Goal: Leave review/rating: Share an evaluation or opinion about a product, service, or content

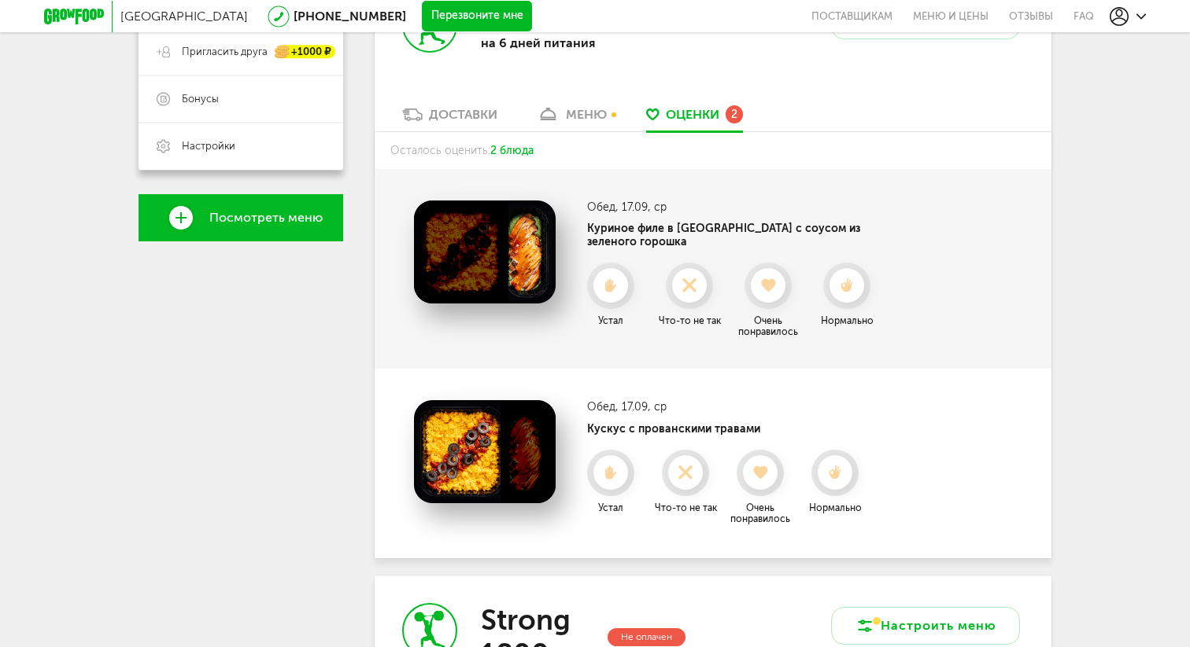
scroll to position [351, 0]
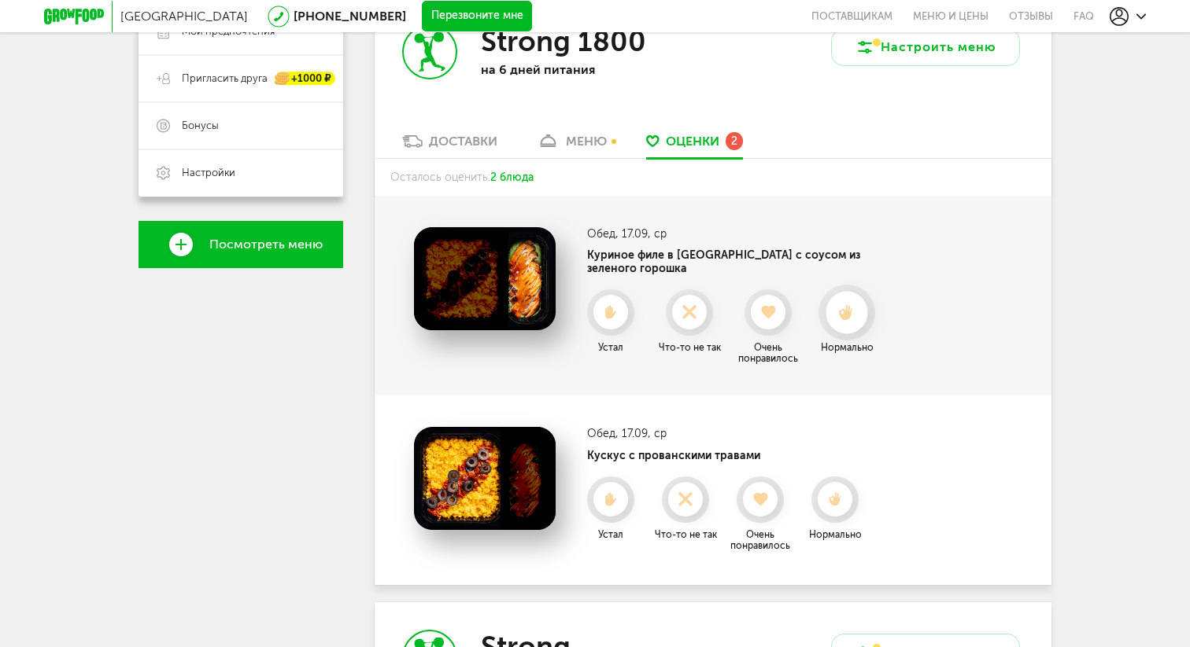
click at [858, 310] on div at bounding box center [846, 313] width 42 height 42
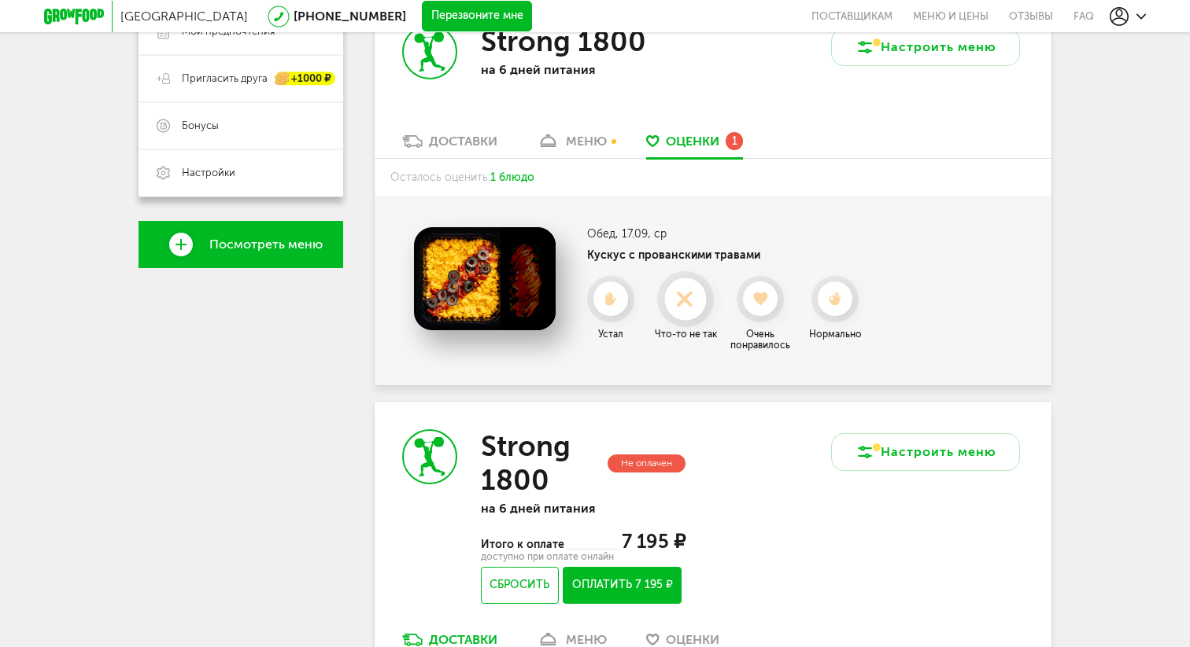
click at [687, 301] on use at bounding box center [684, 298] width 31 height 31
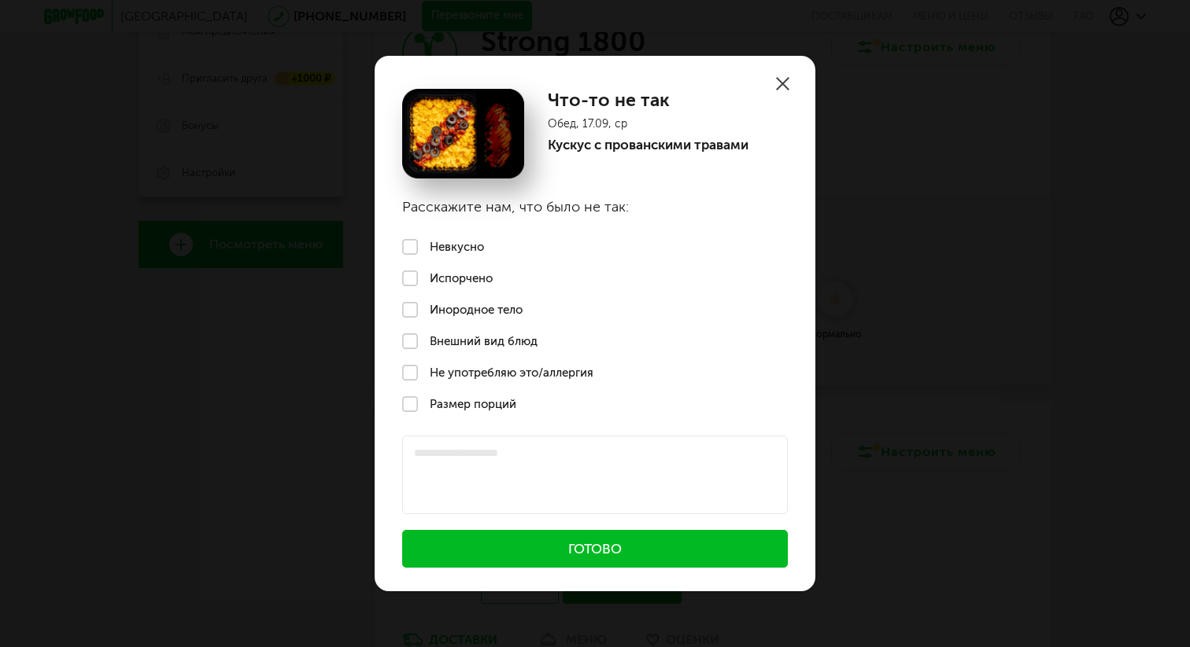
click at [452, 249] on label "Невкусно" at bounding box center [594, 246] width 441 height 31
click at [563, 548] on button "Готово" at bounding box center [594, 549] width 385 height 38
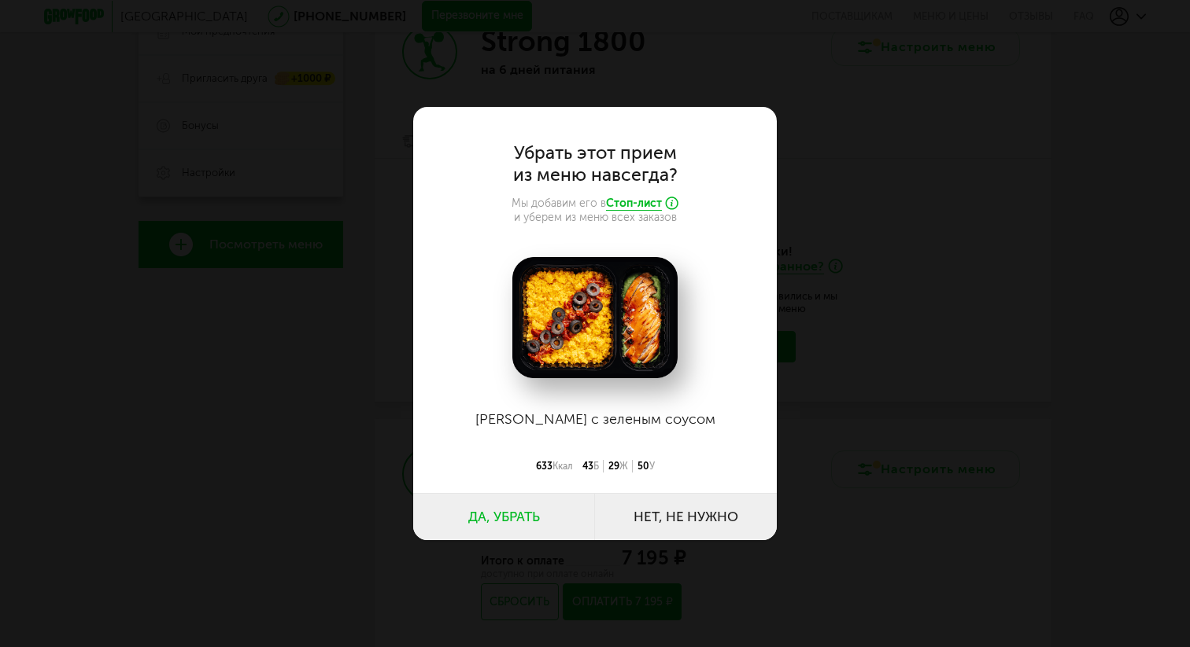
click at [492, 515] on button "Да, убрать" at bounding box center [504, 516] width 182 height 47
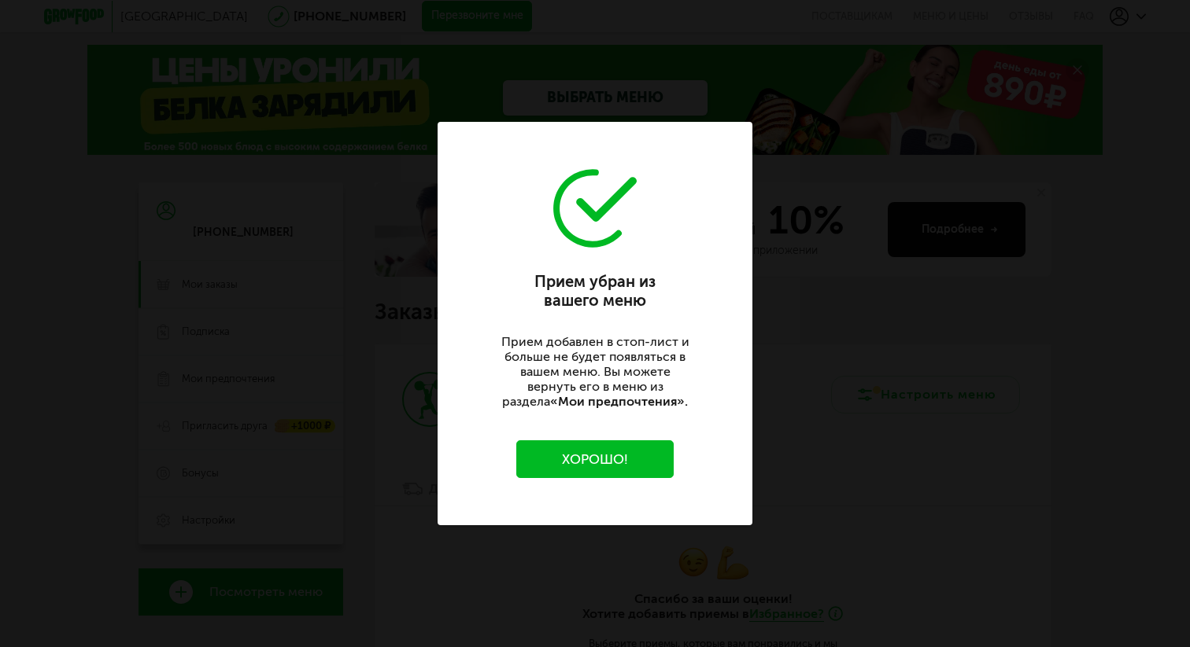
scroll to position [0, 0]
click at [568, 456] on button "Хорошо!" at bounding box center [594, 460] width 157 height 38
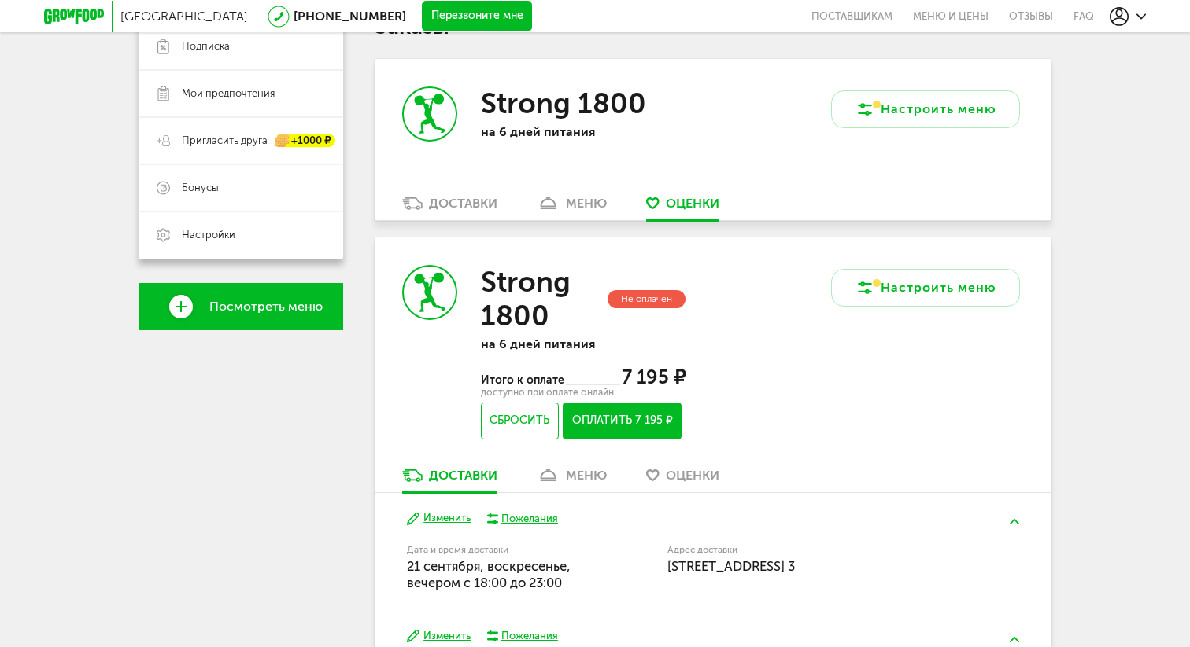
scroll to position [290, 0]
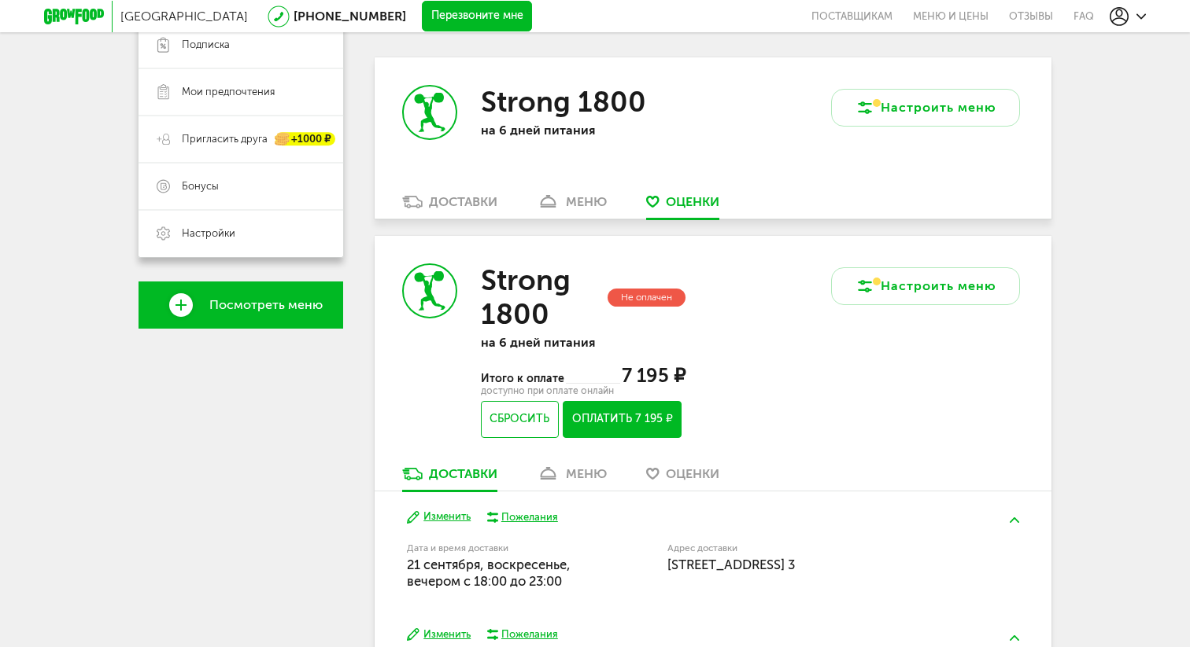
click at [570, 469] on link "меню" at bounding box center [572, 478] width 86 height 25
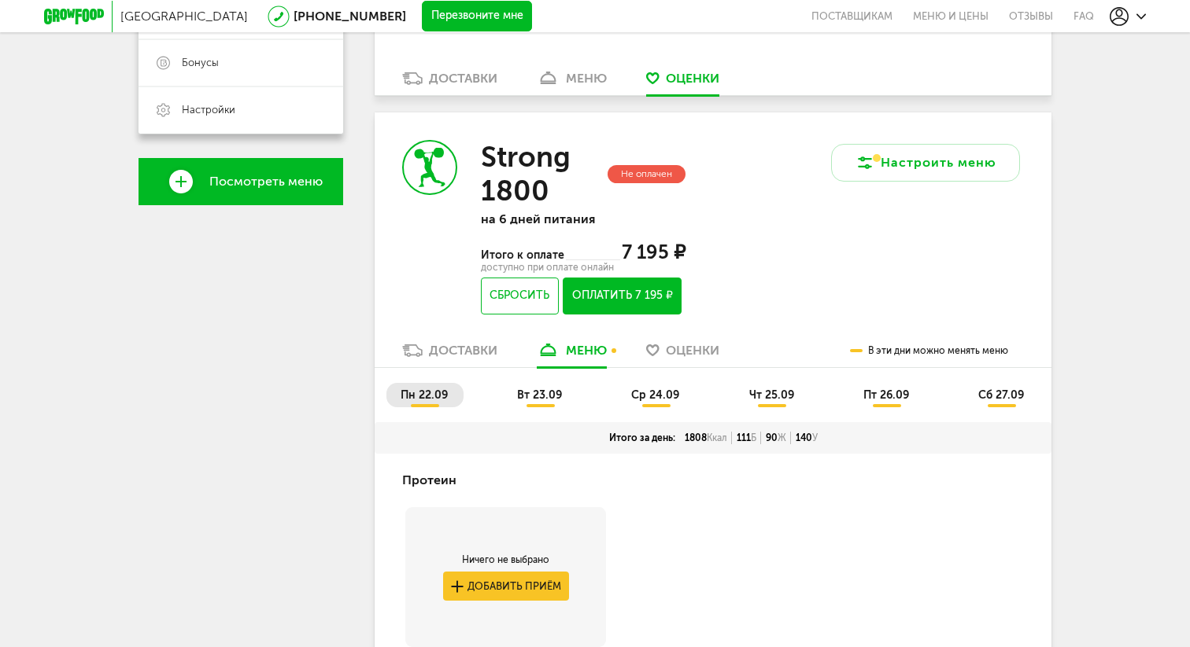
scroll to position [411, 0]
